Goal: Task Accomplishment & Management: Manage account settings

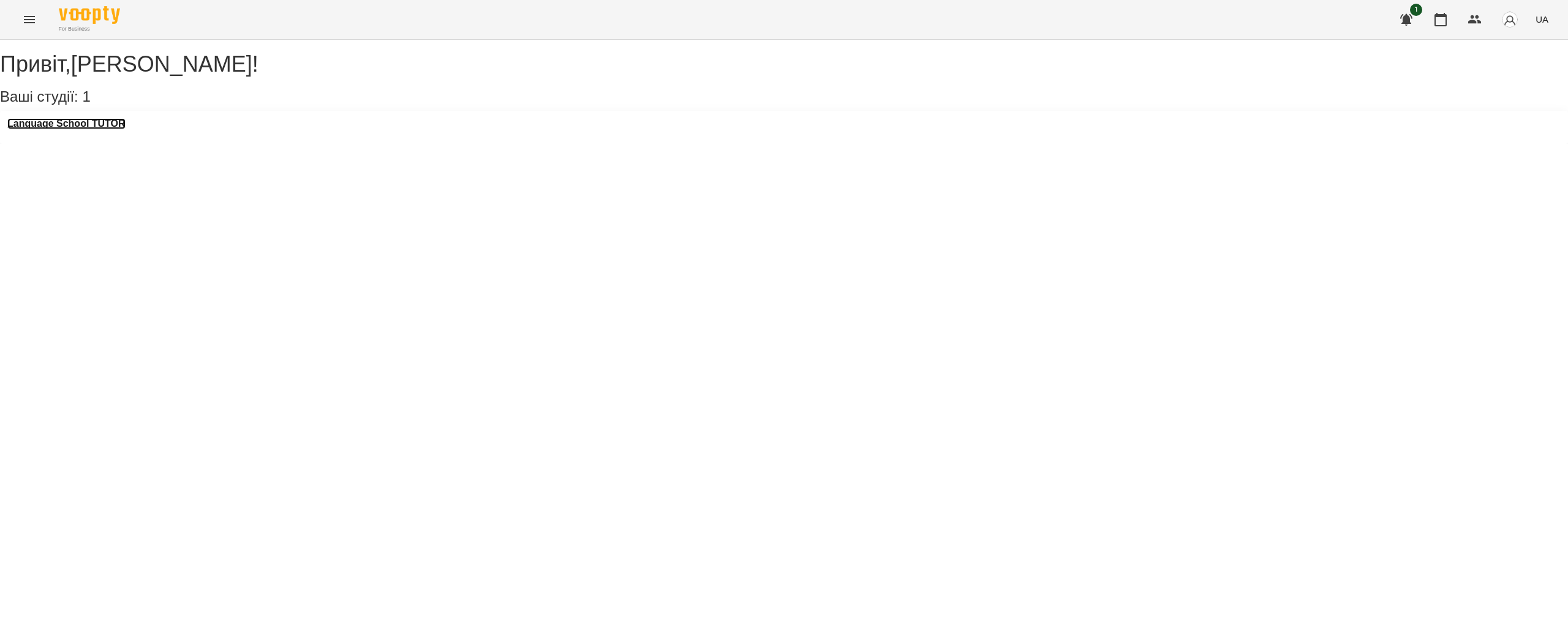
click at [103, 129] on h3 "Language School TUTOR" at bounding box center [67, 123] width 118 height 11
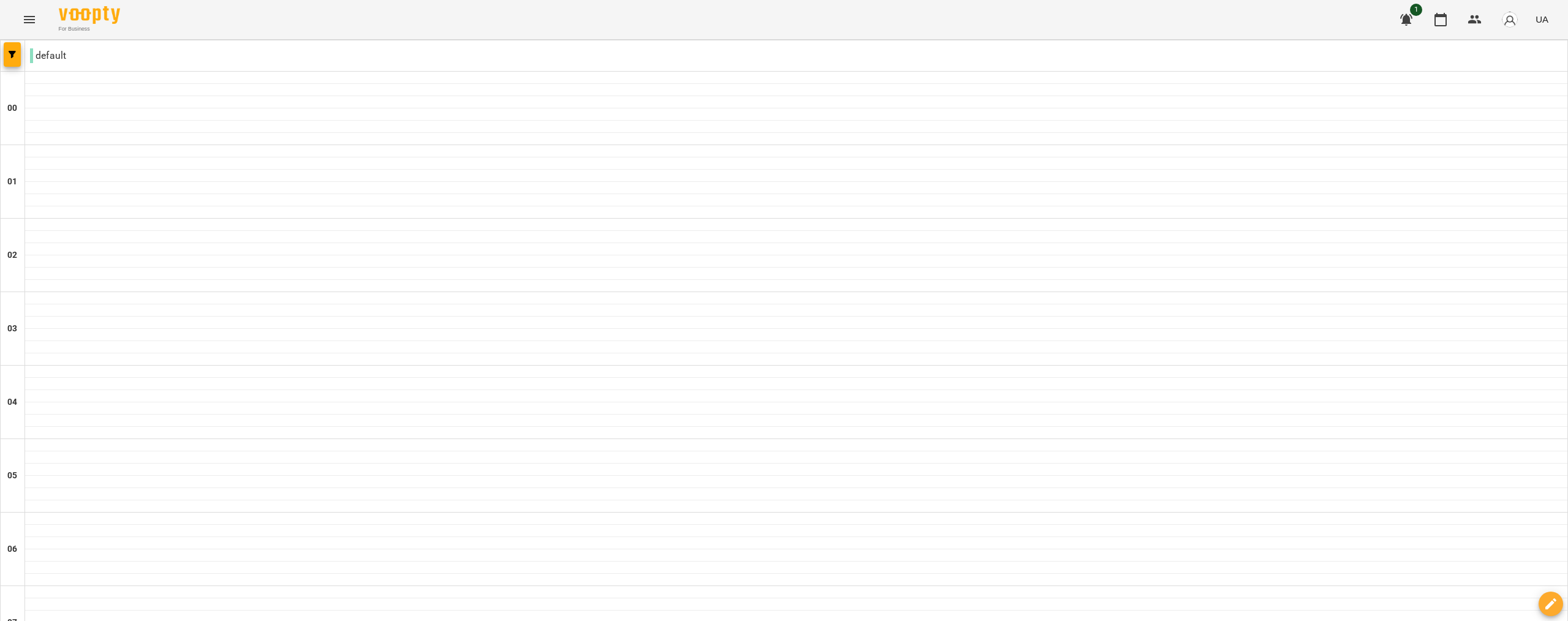
scroll to position [604, 0]
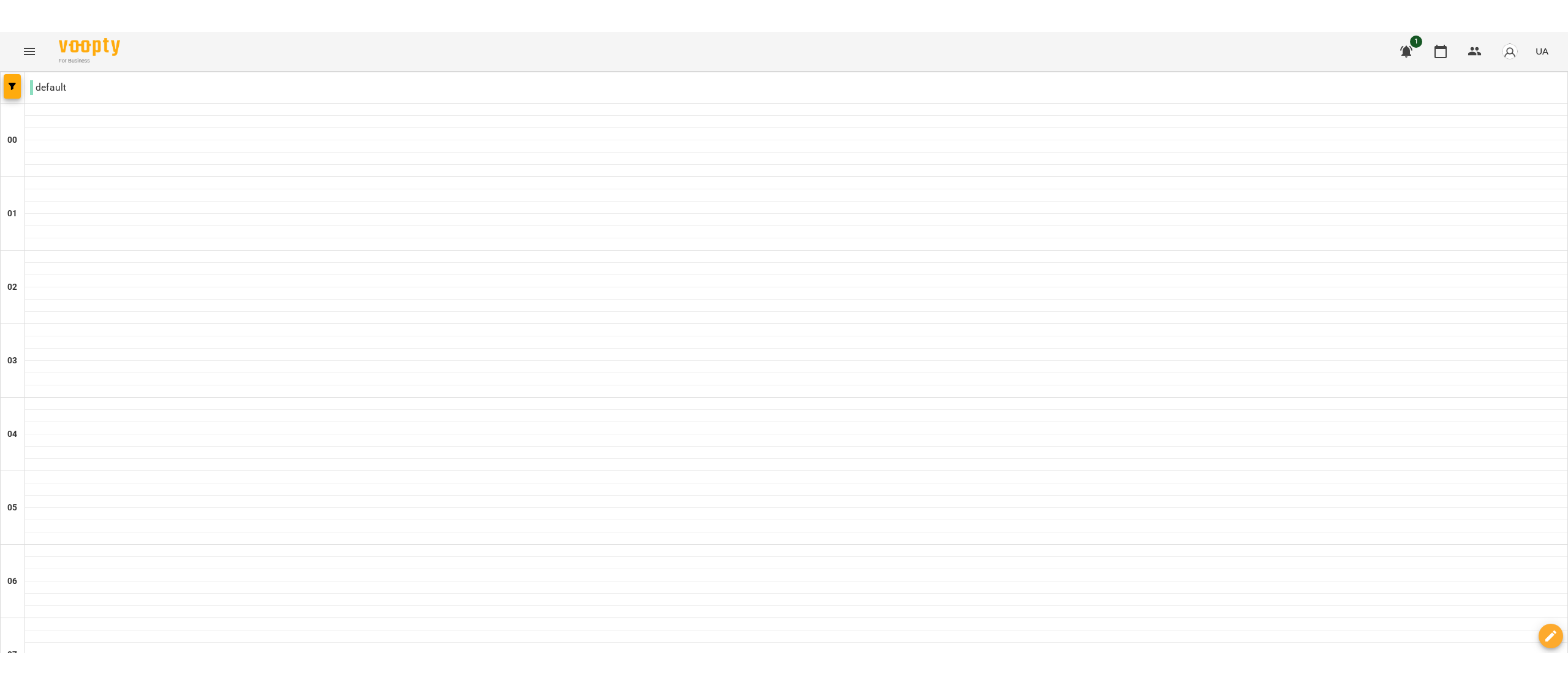
scroll to position [610, 0]
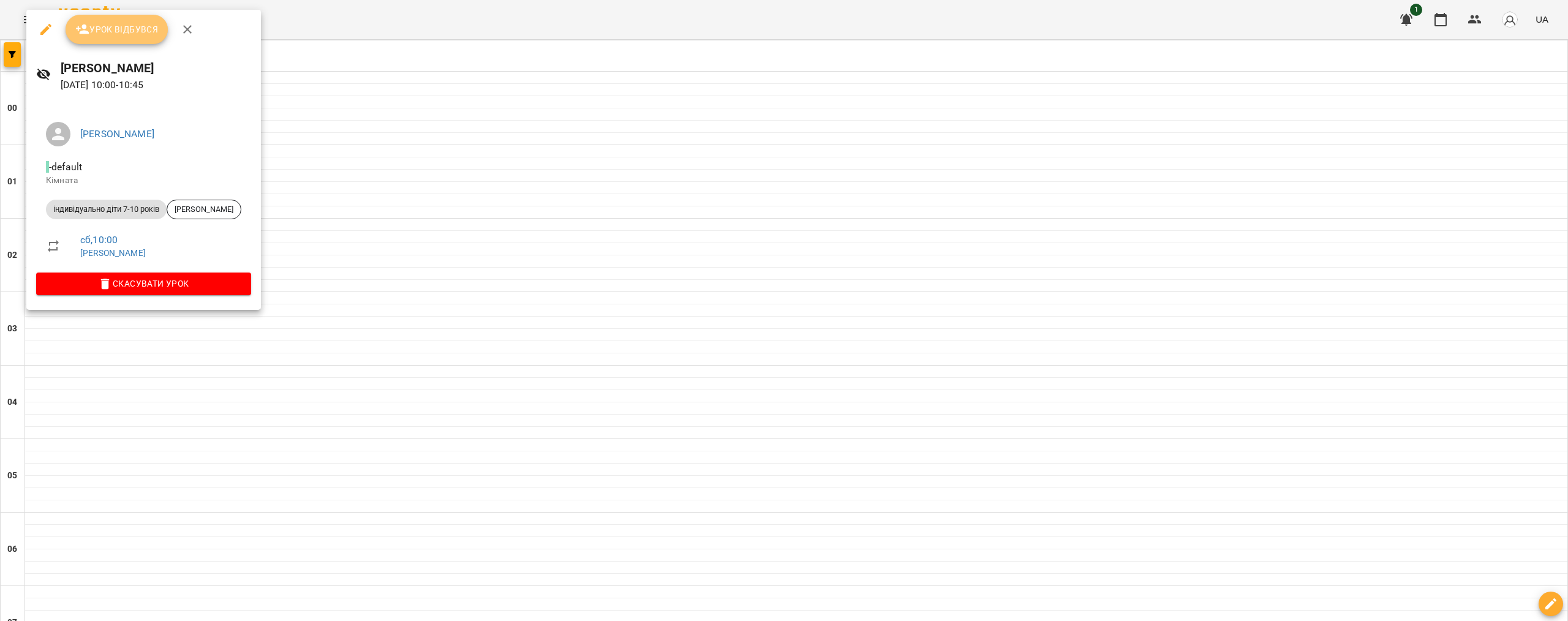
click at [147, 31] on span "Урок відбувся" at bounding box center [117, 30] width 83 height 15
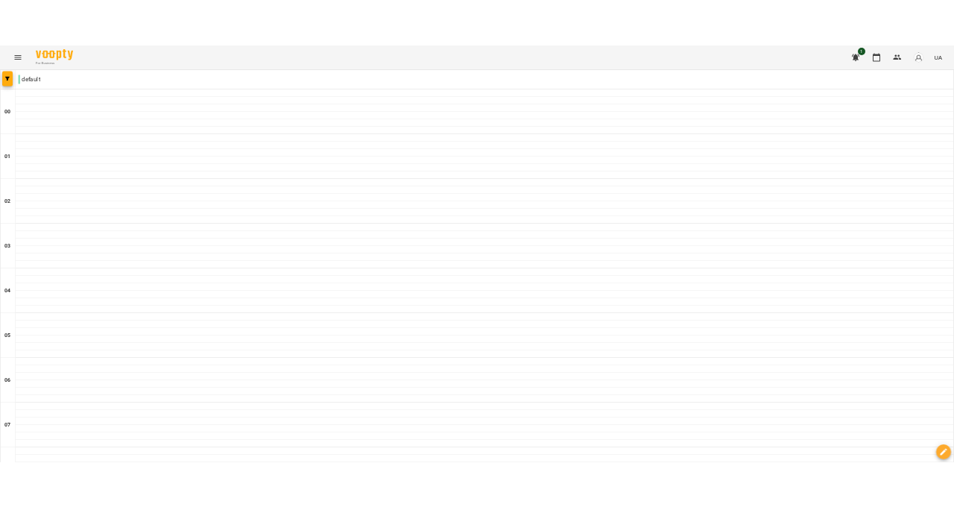
scroll to position [1131, 0]
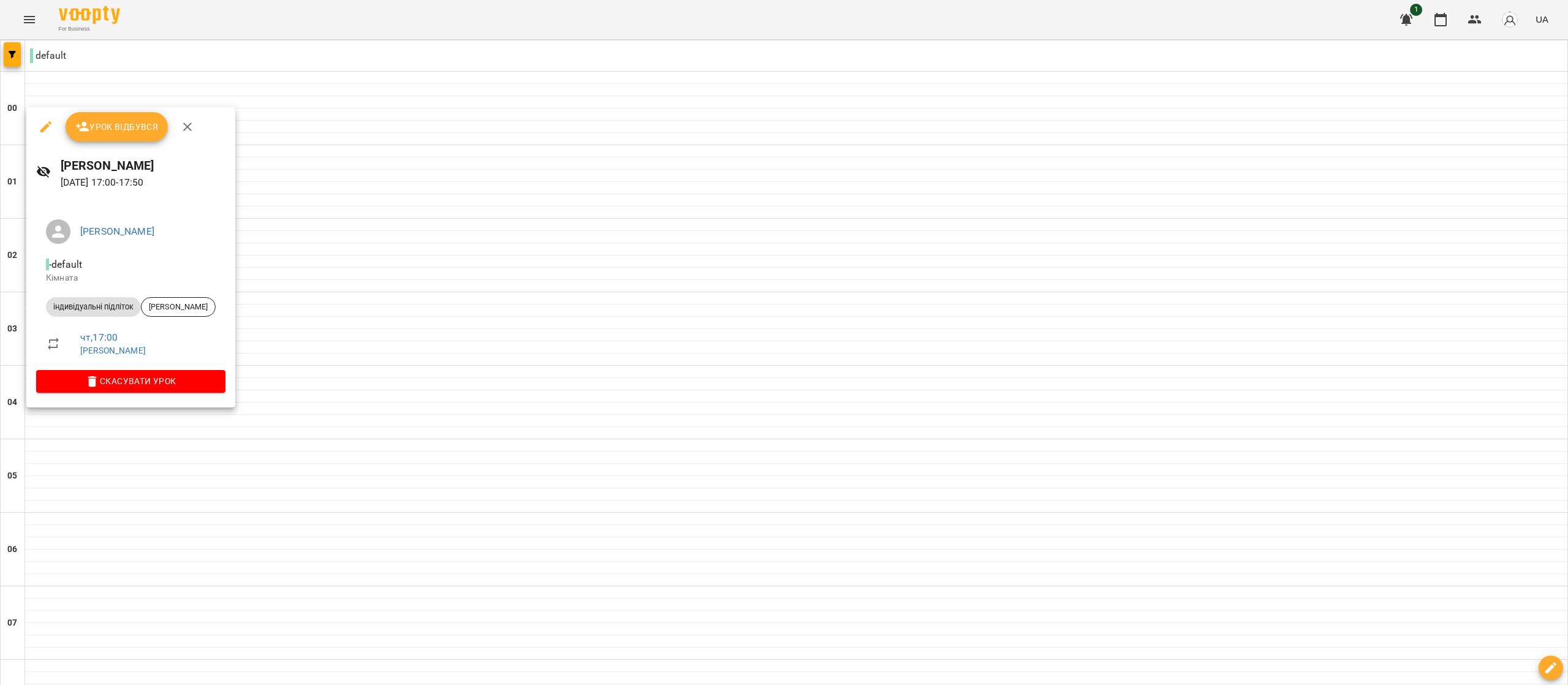
click at [143, 127] on span "Урок відбувся" at bounding box center [117, 127] width 83 height 15
